Goal: Information Seeking & Learning: Learn about a topic

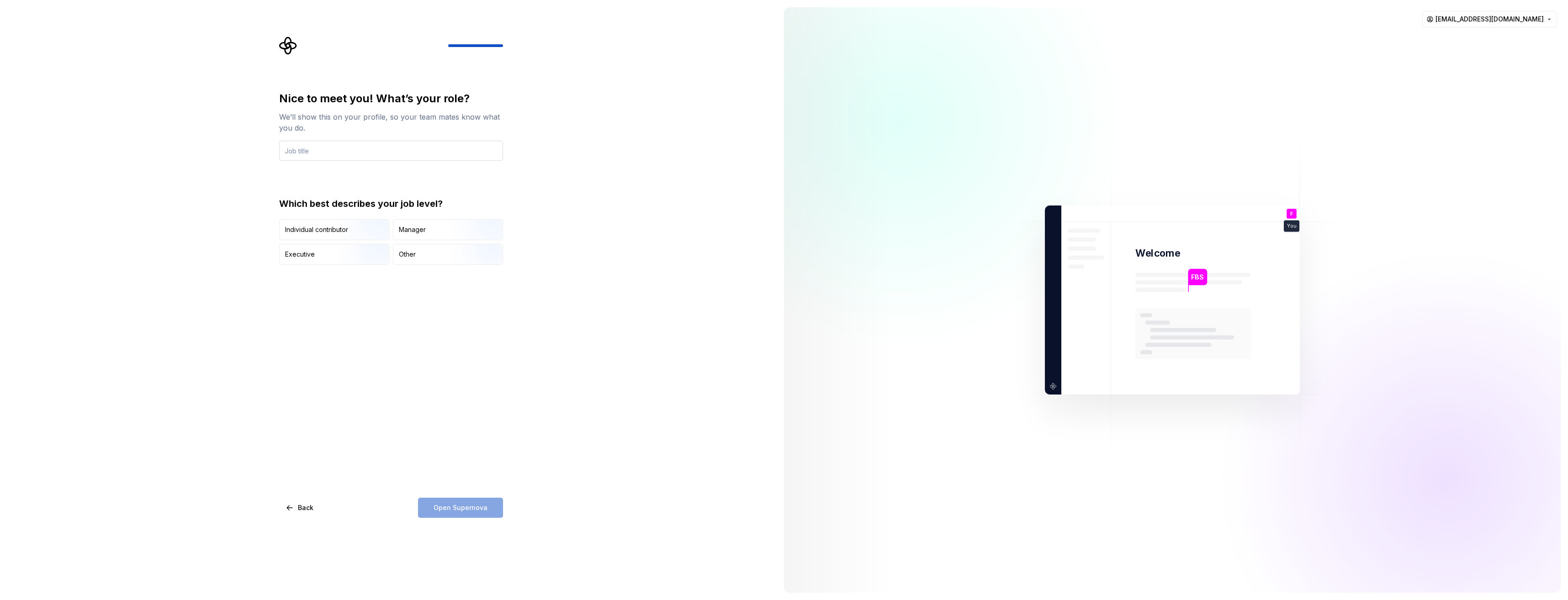
click at [340, 155] on input "text" at bounding box center [391, 150] width 224 height 20
type input "It Security Architect"
click at [412, 228] on div "Manager" at bounding box center [412, 230] width 27 height 9
click at [446, 508] on span "Open Supernova" at bounding box center [460, 508] width 54 height 9
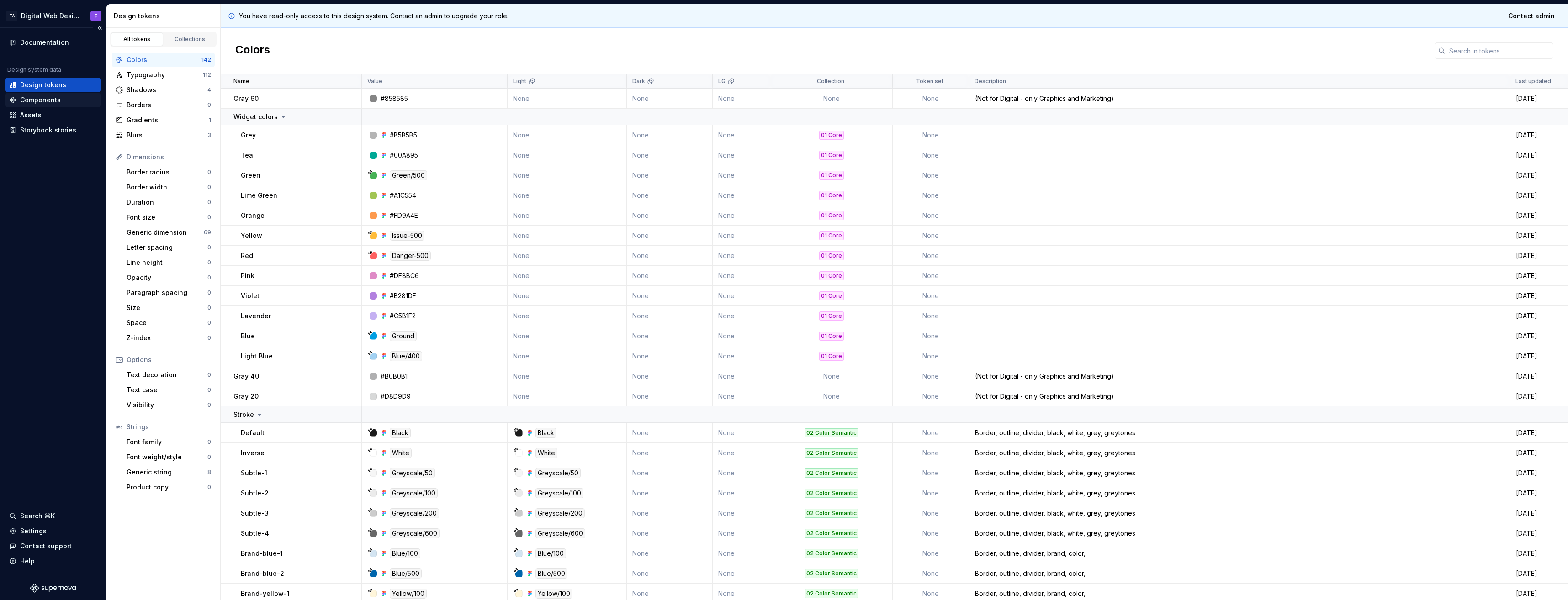
click at [33, 100] on div "Components" at bounding box center [40, 100] width 41 height 9
